Goal: Information Seeking & Learning: Find specific fact

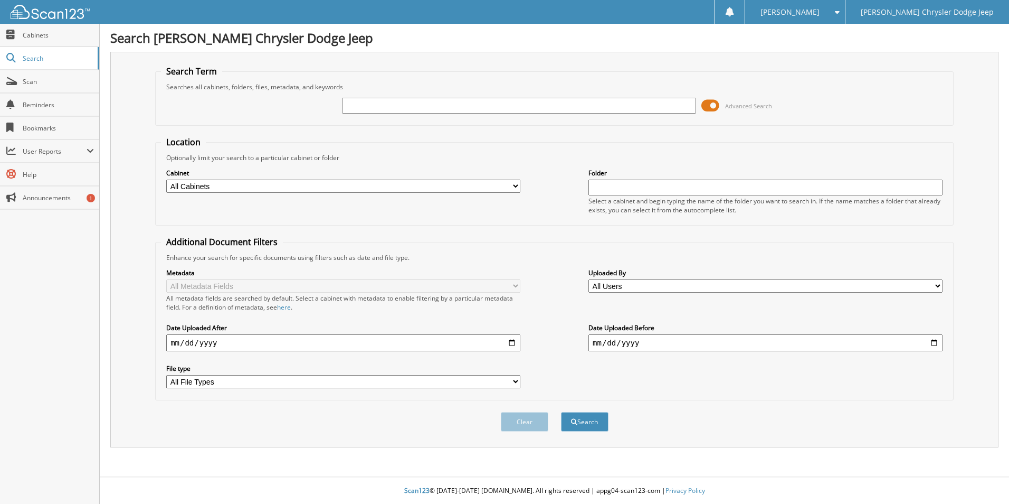
click at [361, 106] on input "text" at bounding box center [519, 106] width 354 height 16
type input "43175"
click at [561, 412] on button "Search" at bounding box center [585, 422] width 48 height 20
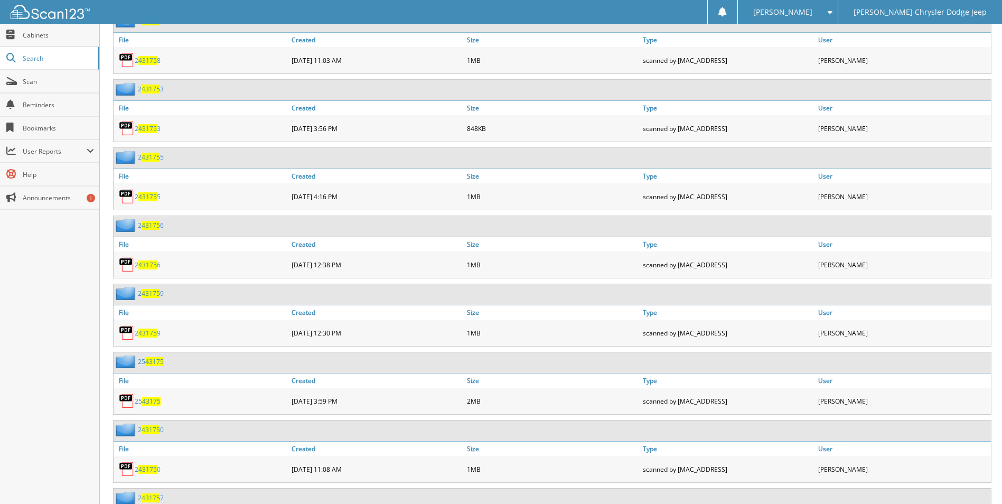
scroll to position [739, 0]
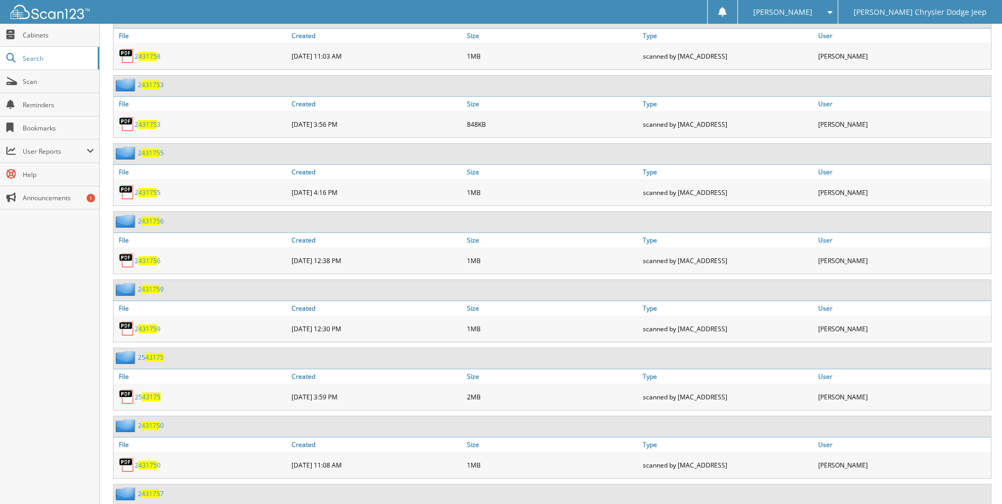
click at [155, 394] on span "43175" at bounding box center [151, 396] width 18 height 9
